Goal: Information Seeking & Learning: Learn about a topic

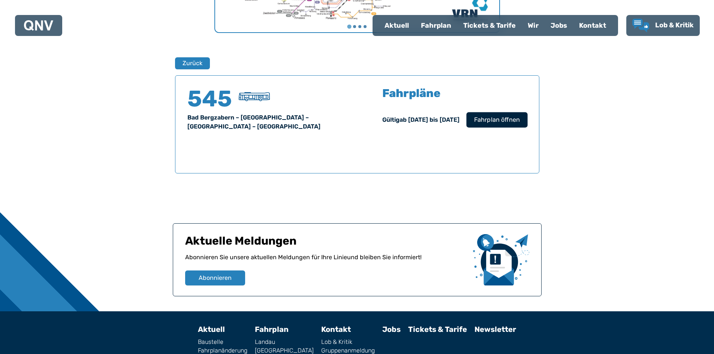
click at [508, 121] on span "Fahrplan öffnen" at bounding box center [497, 119] width 46 height 9
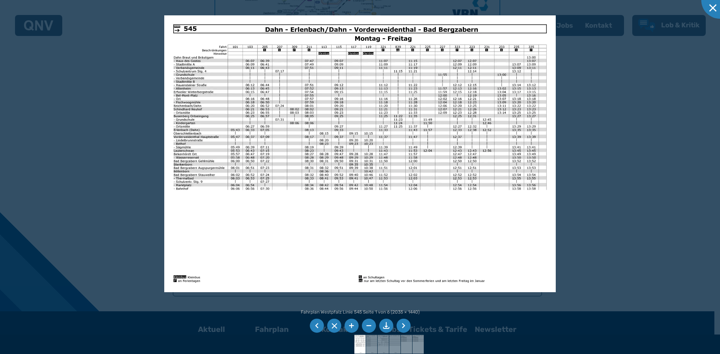
click at [348, 328] on li at bounding box center [351, 326] width 14 height 14
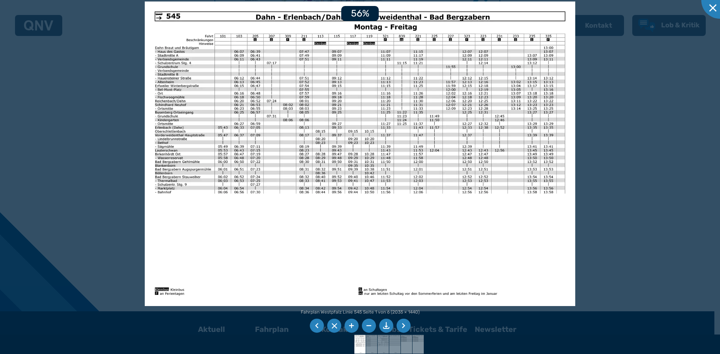
click at [348, 328] on li at bounding box center [351, 326] width 14 height 14
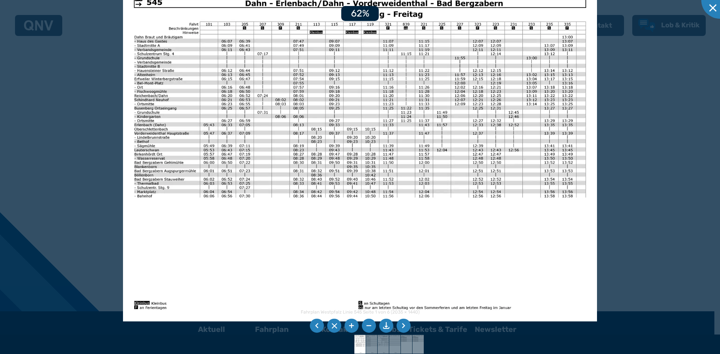
click at [348, 328] on li at bounding box center [351, 326] width 14 height 14
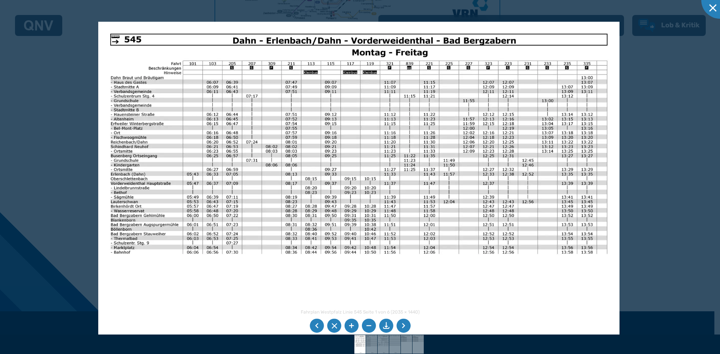
click at [305, 95] on img at bounding box center [358, 206] width 521 height 368
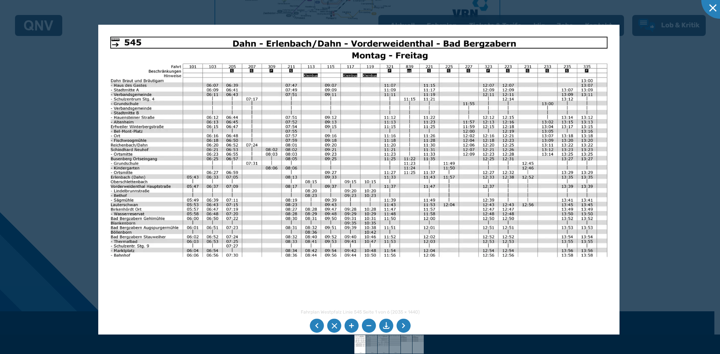
click at [402, 325] on li at bounding box center [403, 326] width 14 height 14
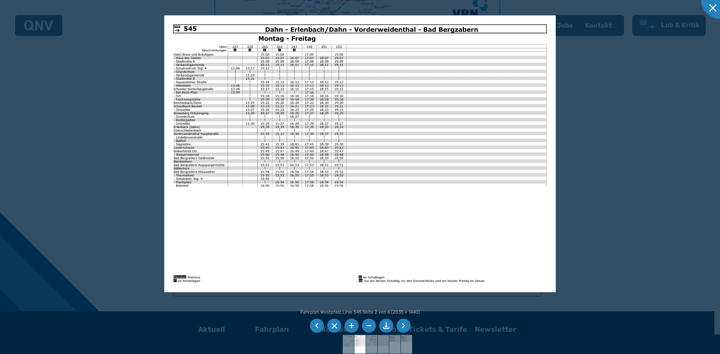
click at [405, 325] on li at bounding box center [403, 326] width 14 height 14
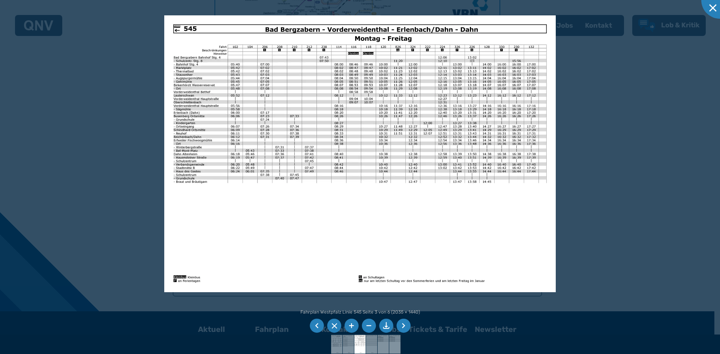
click at [406, 329] on li at bounding box center [403, 326] width 14 height 14
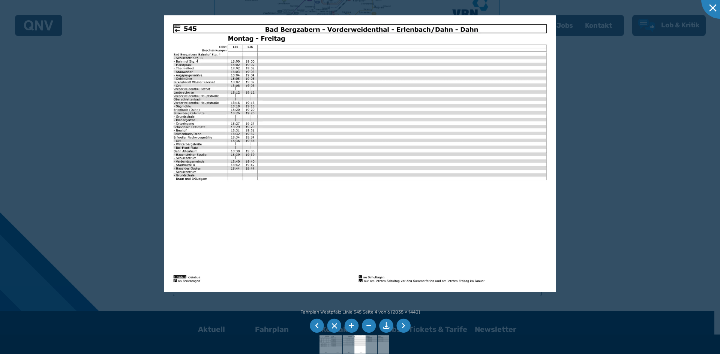
click at [406, 329] on li at bounding box center [403, 326] width 14 height 14
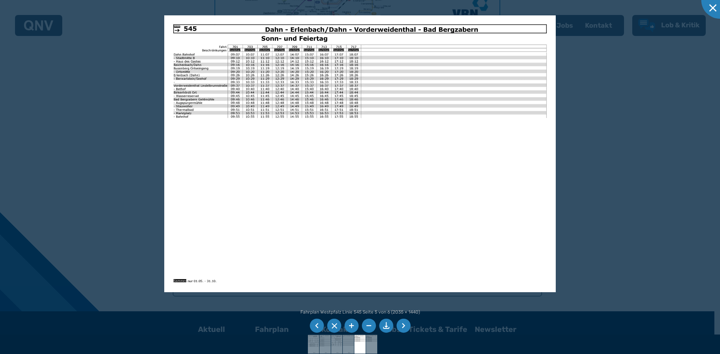
click at [402, 325] on li at bounding box center [403, 326] width 14 height 14
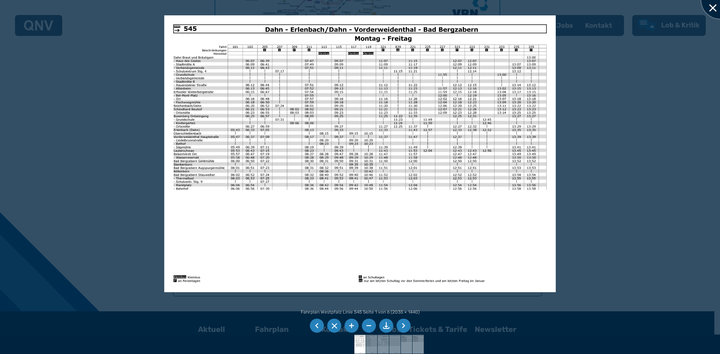
click at [711, 4] on div at bounding box center [719, -1] width 37 height 37
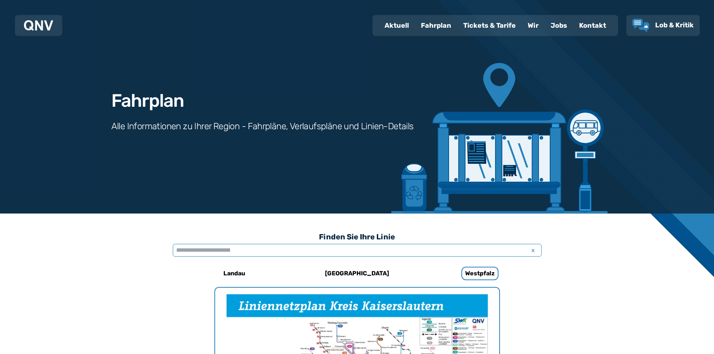
click at [245, 252] on input "text" at bounding box center [357, 250] width 369 height 13
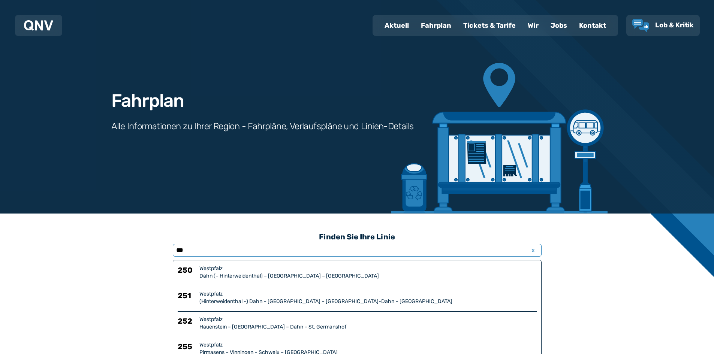
type input "***"
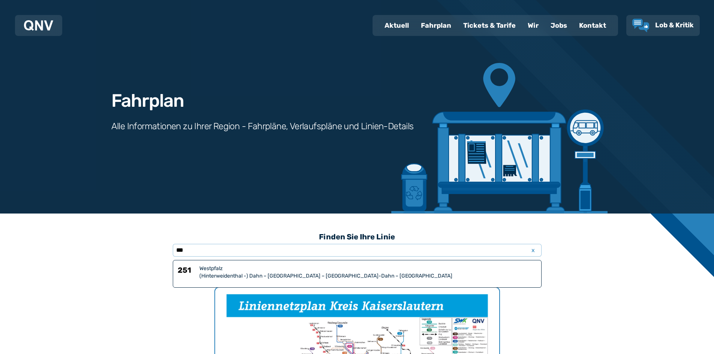
click at [255, 279] on div "(Hinterweidenthal -) Dahn – [GEOGRAPHIC_DATA] – [GEOGRAPHIC_DATA]-Dahn – [GEOGR…" at bounding box center [367, 276] width 337 height 7
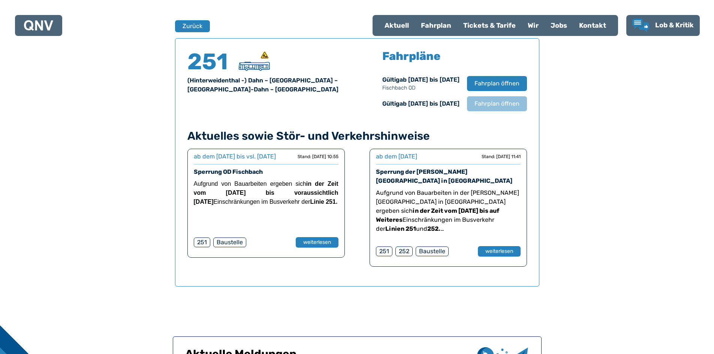
scroll to position [494, 0]
click at [507, 80] on span "Fahrplan öffnen" at bounding box center [497, 83] width 46 height 9
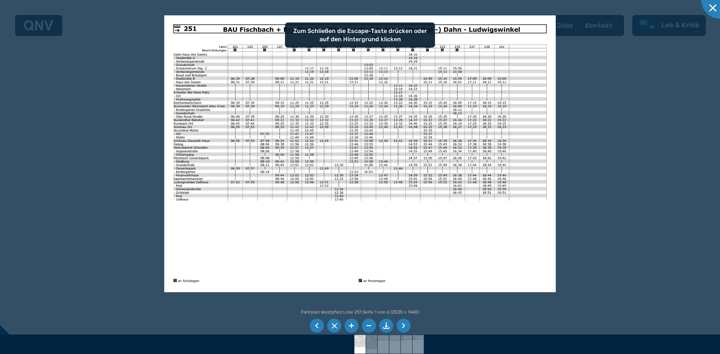
click at [352, 325] on li at bounding box center [351, 326] width 14 height 14
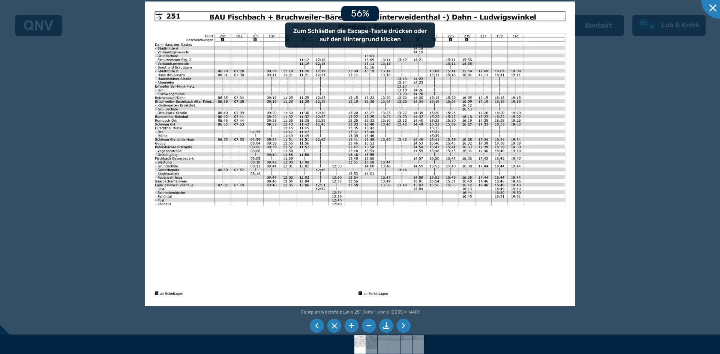
click at [352, 325] on li at bounding box center [351, 326] width 14 height 14
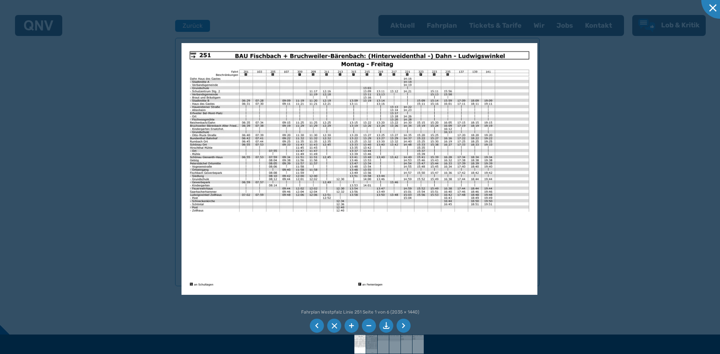
click at [404, 326] on li at bounding box center [403, 326] width 14 height 14
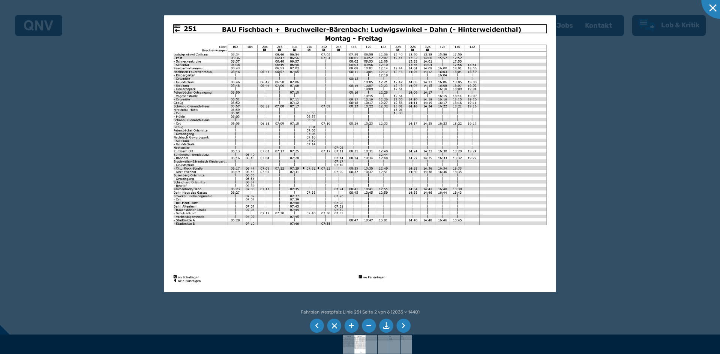
click at [404, 326] on li at bounding box center [403, 326] width 14 height 14
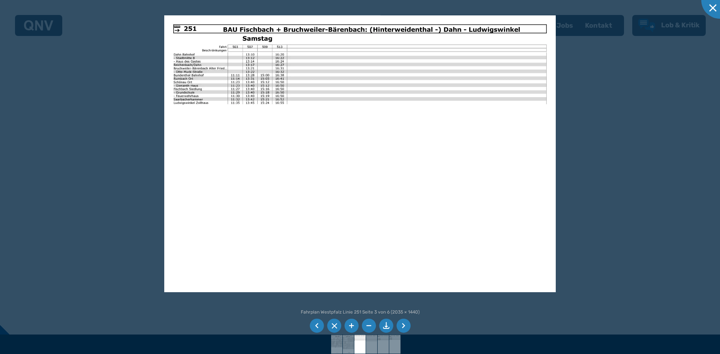
click at [404, 326] on li at bounding box center [403, 326] width 14 height 14
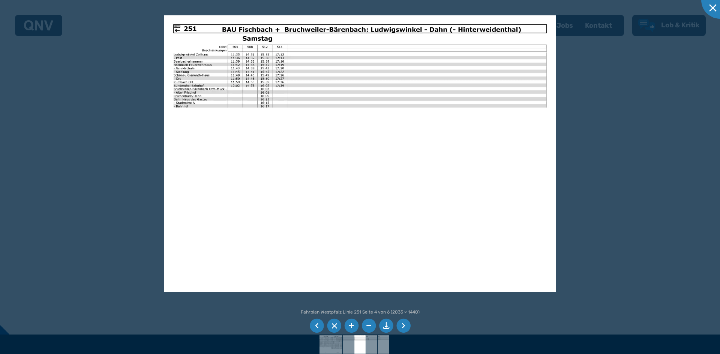
click at [404, 326] on li at bounding box center [403, 326] width 14 height 14
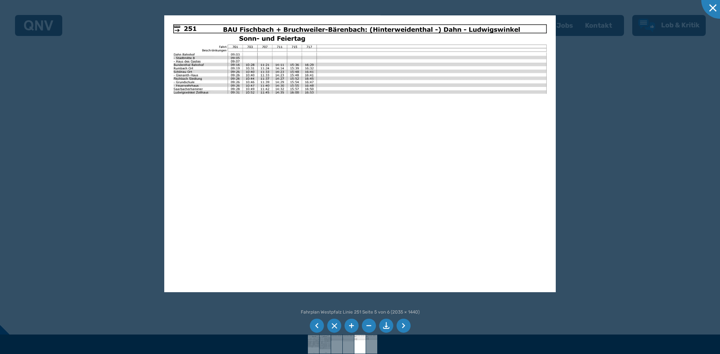
click at [403, 326] on li at bounding box center [403, 326] width 14 height 14
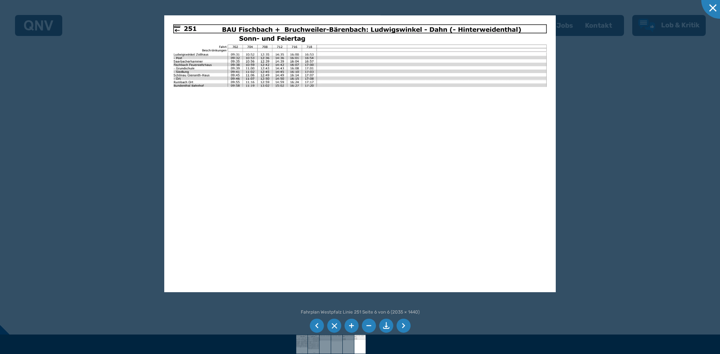
click at [403, 326] on li at bounding box center [403, 326] width 14 height 14
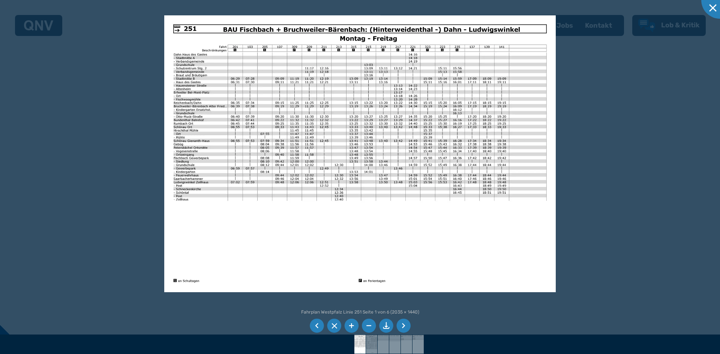
click at [556, 212] on div at bounding box center [360, 177] width 720 height 354
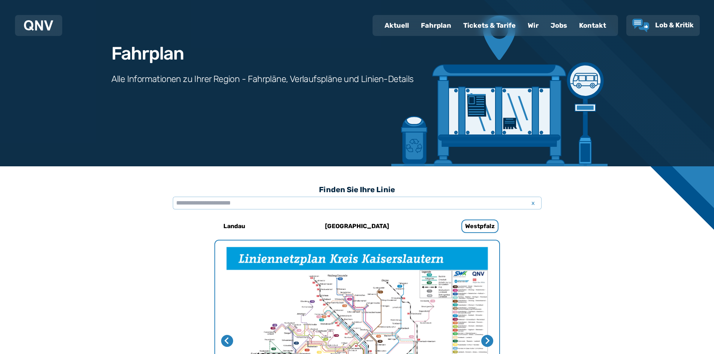
scroll to position [0, 0]
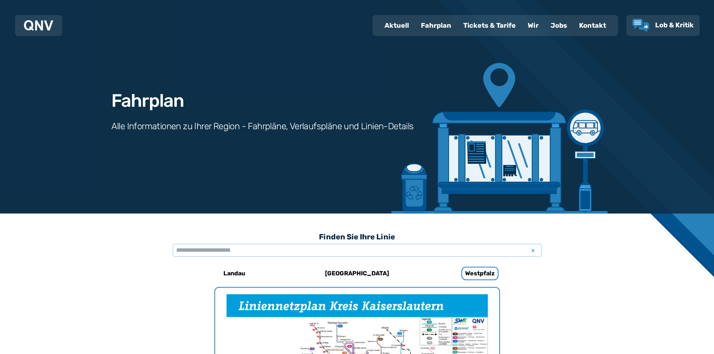
click at [432, 25] on div "Fahrplan" at bounding box center [436, 25] width 42 height 19
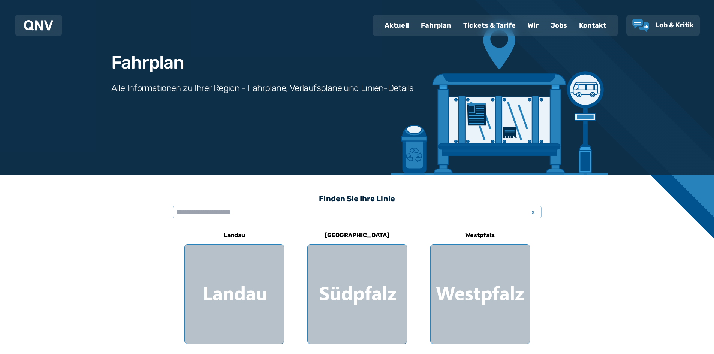
scroll to position [150, 0]
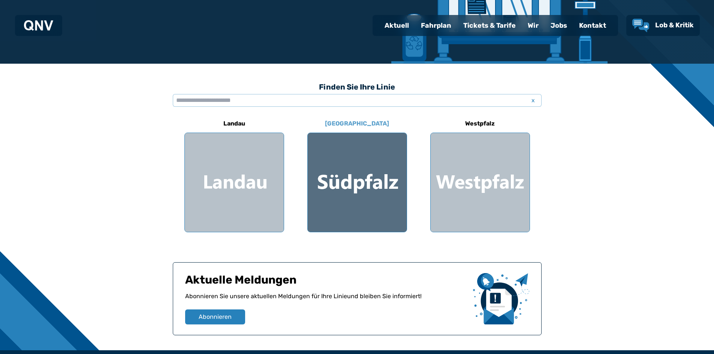
click at [364, 195] on div at bounding box center [357, 182] width 99 height 99
